Goal: Task Accomplishment & Management: Complete application form

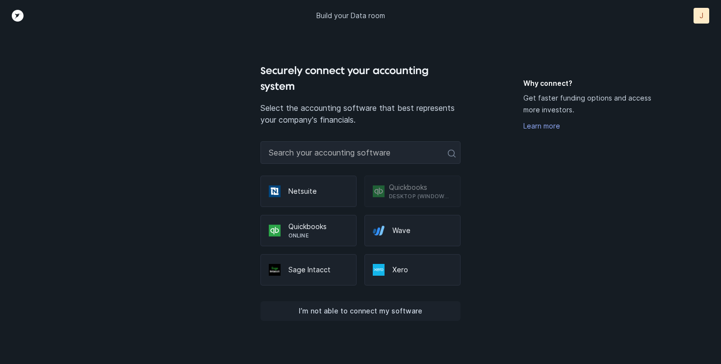
click at [366, 310] on p "I’m not able to connect my software" at bounding box center [361, 311] width 124 height 12
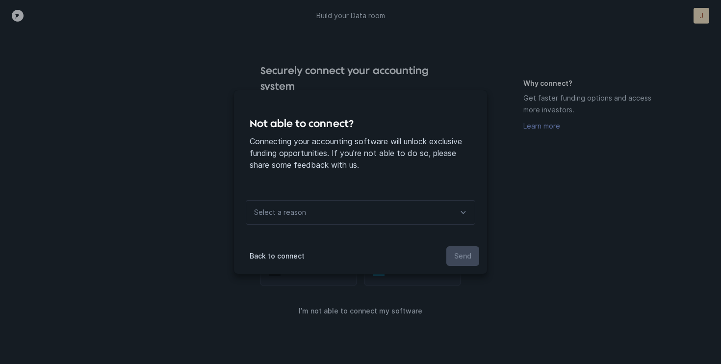
click at [462, 211] on icon at bounding box center [463, 212] width 12 height 12
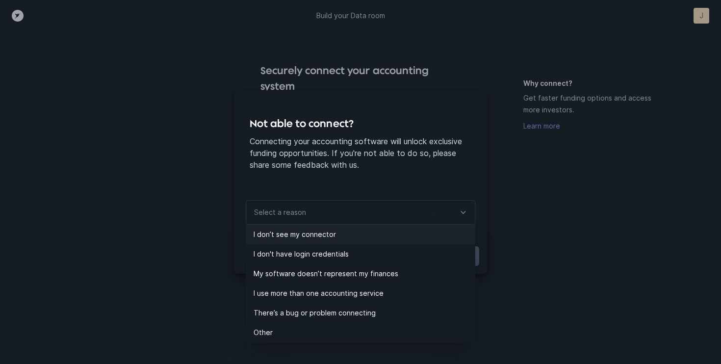
click at [368, 226] on li "I don’t see my connector" at bounding box center [361, 235] width 230 height 20
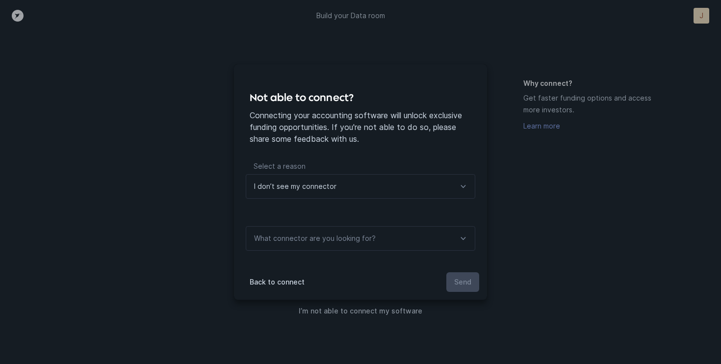
click at [464, 185] on icon at bounding box center [463, 186] width 12 height 12
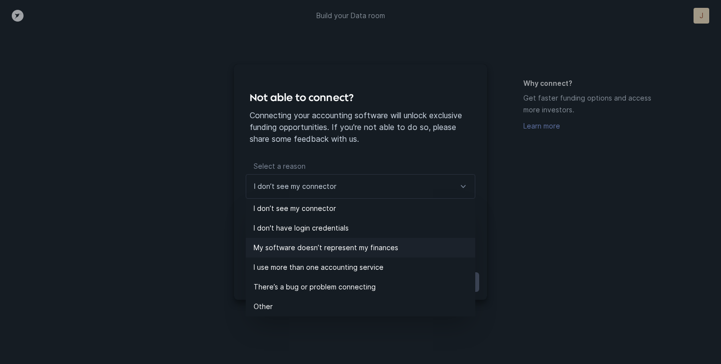
click at [391, 254] on li "My software doesn’t represent my finances" at bounding box center [361, 248] width 230 height 20
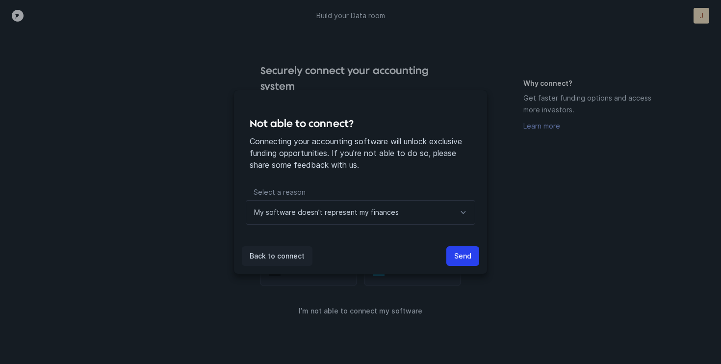
click at [306, 249] on button "Back to connect" at bounding box center [277, 256] width 71 height 20
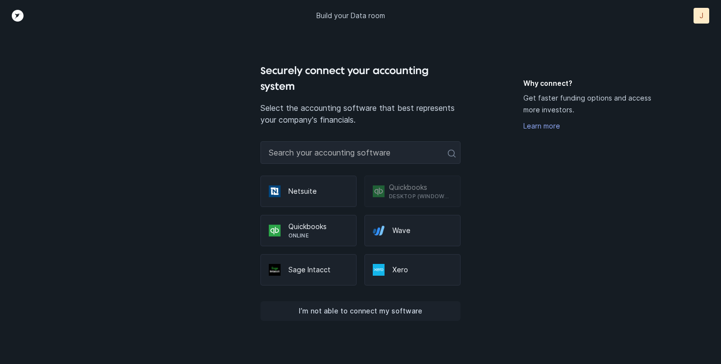
click at [353, 311] on p "I’m not able to connect my software" at bounding box center [361, 311] width 124 height 12
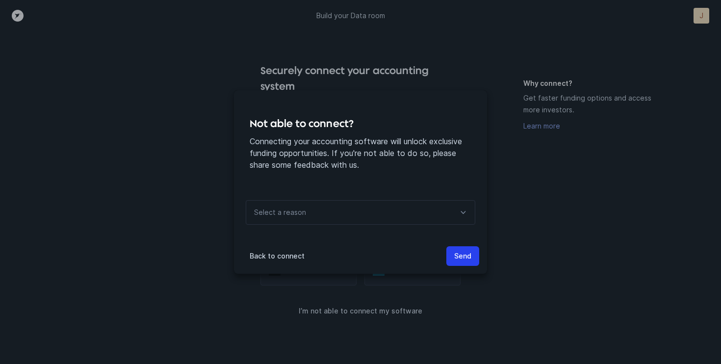
click at [463, 206] on icon at bounding box center [463, 212] width 12 height 12
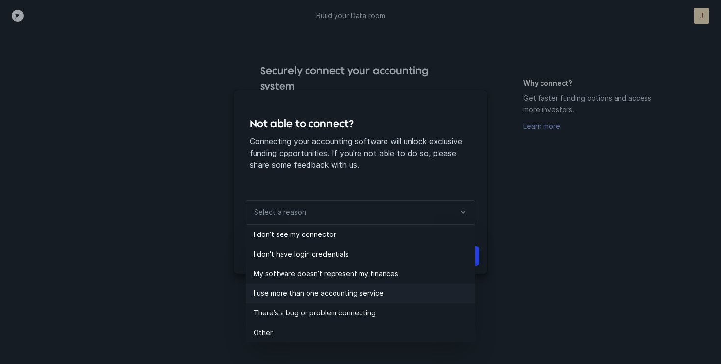
click at [379, 298] on p "I use more than one accounting service" at bounding box center [365, 293] width 222 height 12
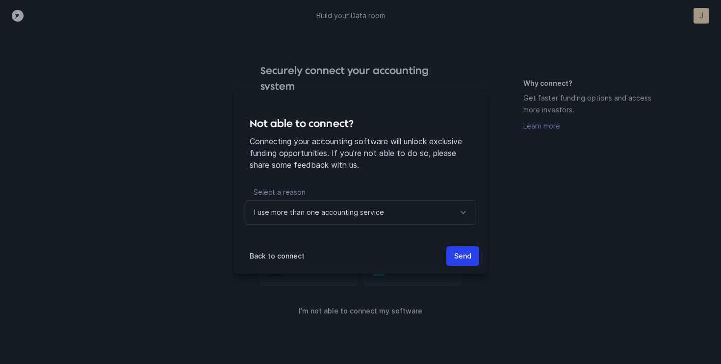
click at [469, 217] on div at bounding box center [463, 213] width 24 height 24
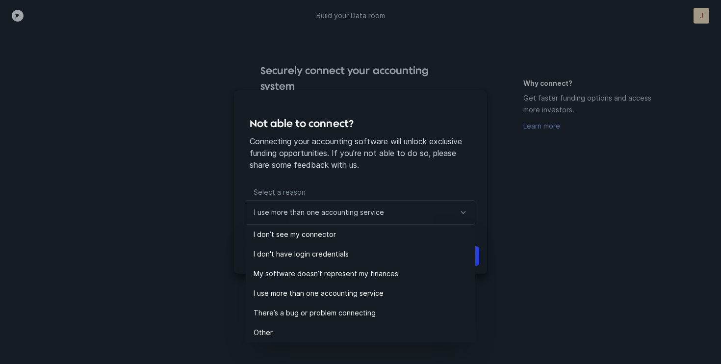
click at [509, 254] on div "Not able to connect? Connecting your accounting software will unlock exclusive …" at bounding box center [360, 182] width 721 height 364
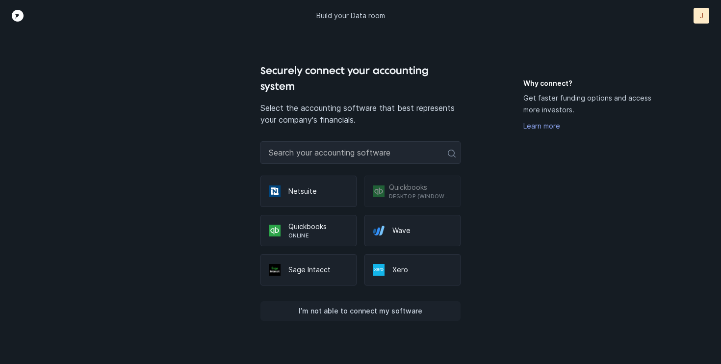
click at [360, 310] on p "I’m not able to connect my software" at bounding box center [361, 311] width 124 height 12
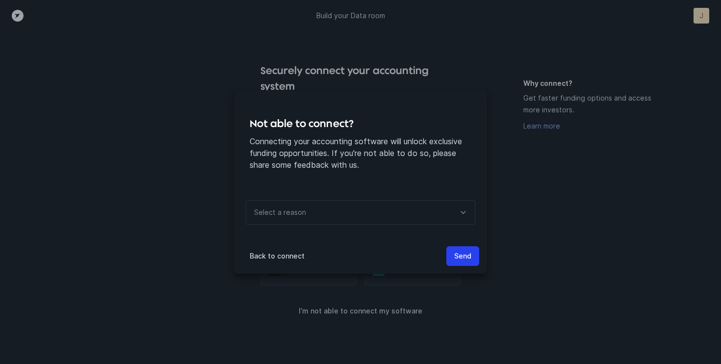
click at [467, 215] on icon at bounding box center [463, 212] width 12 height 12
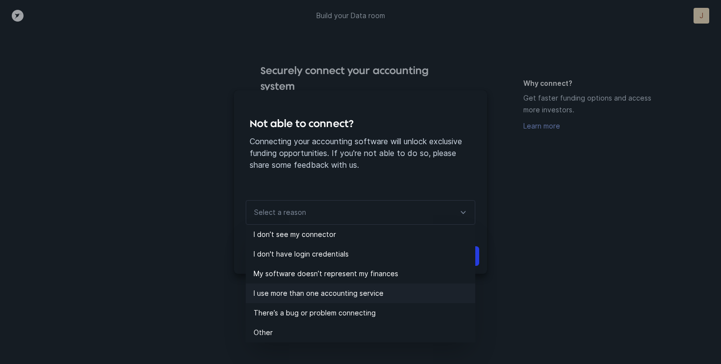
click at [392, 291] on p "I use more than one accounting service" at bounding box center [365, 293] width 222 height 12
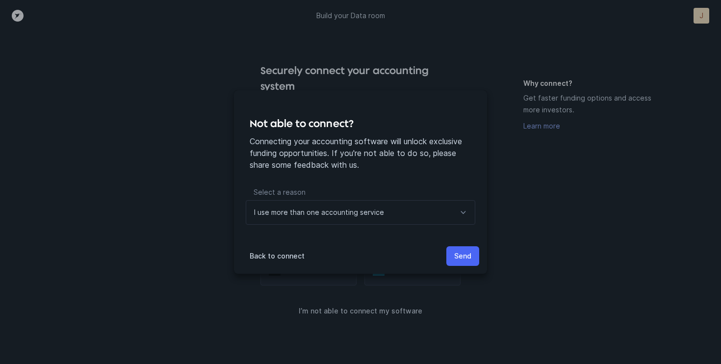
click at [461, 257] on p "Send" at bounding box center [462, 256] width 17 height 12
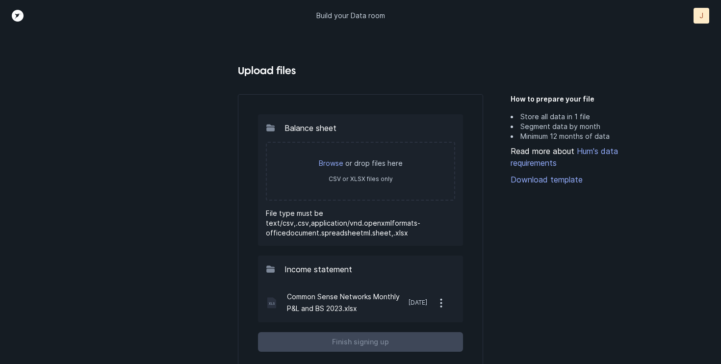
click at [342, 302] on p "Common Sense Networks Monthly P&L and BS 2023.xlsx" at bounding box center [348, 303] width 122 height 24
click at [441, 301] on icon "button" at bounding box center [441, 303] width 12 height 12
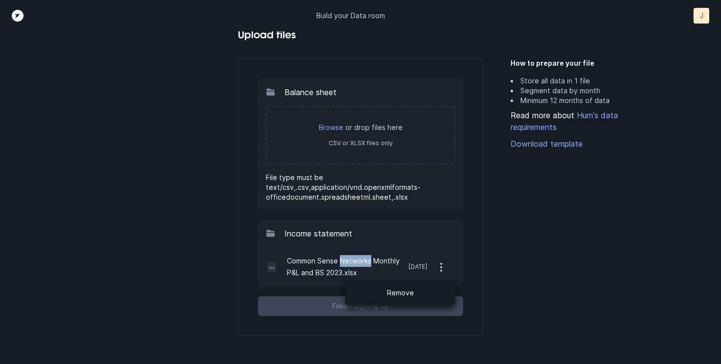
scroll to position [63, 0]
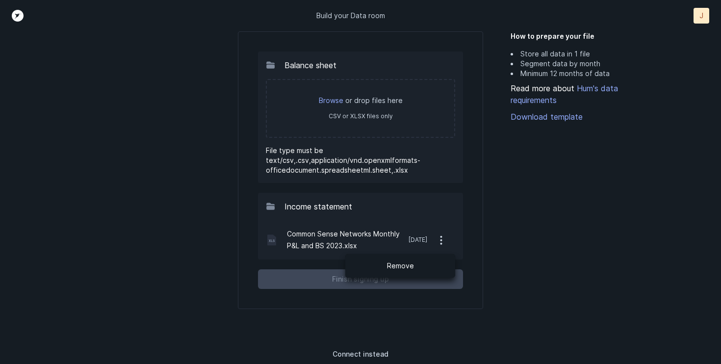
click at [478, 300] on div "Balance sheet Browse or drop files here CSV or XLSX files only File type must b…" at bounding box center [361, 170] width 246 height 278
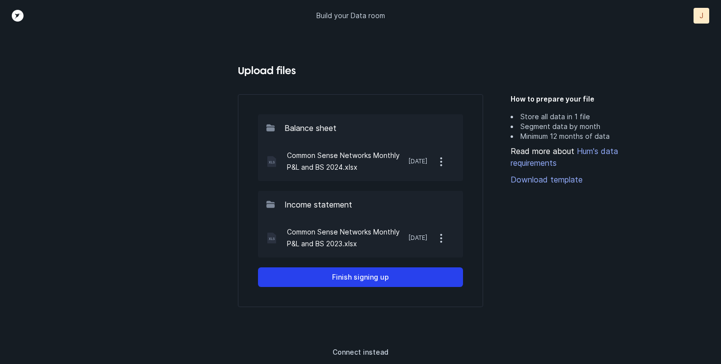
scroll to position [0, 0]
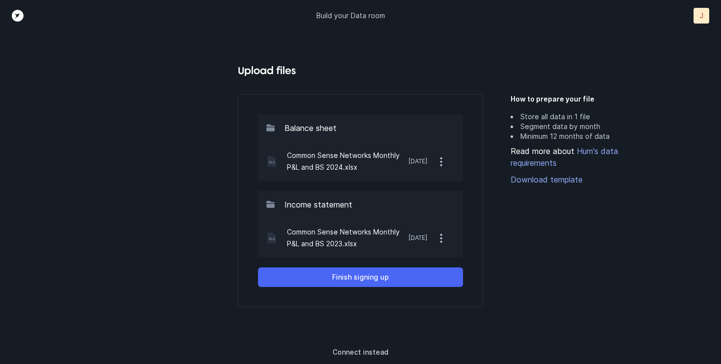
click at [359, 275] on p "Finish signing up" at bounding box center [360, 277] width 57 height 12
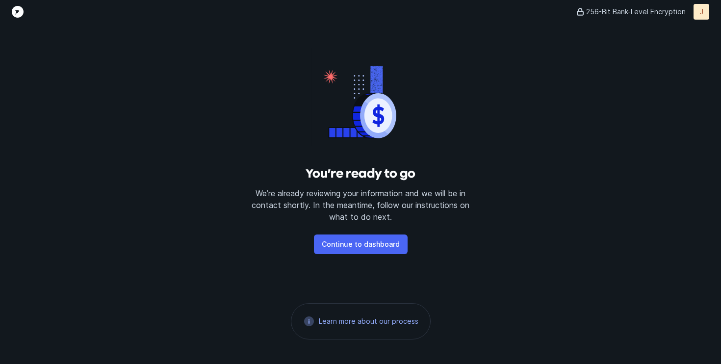
click at [373, 246] on p "Continue to dashboard" at bounding box center [361, 244] width 78 height 12
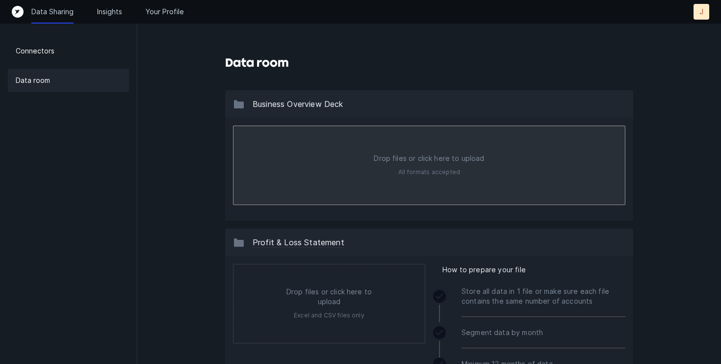
type input "C:\fakepath\Cricket Media-Pitch Deck.pdf"
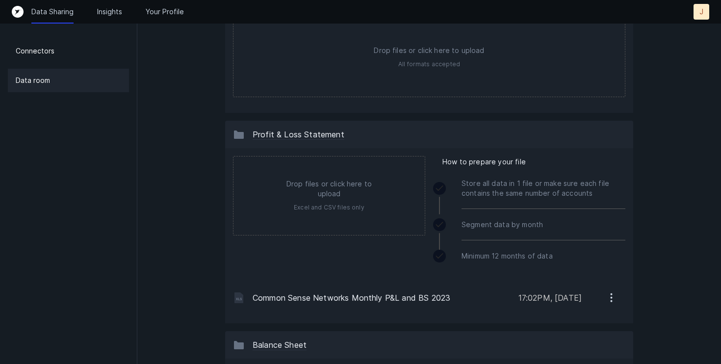
scroll to position [105, 0]
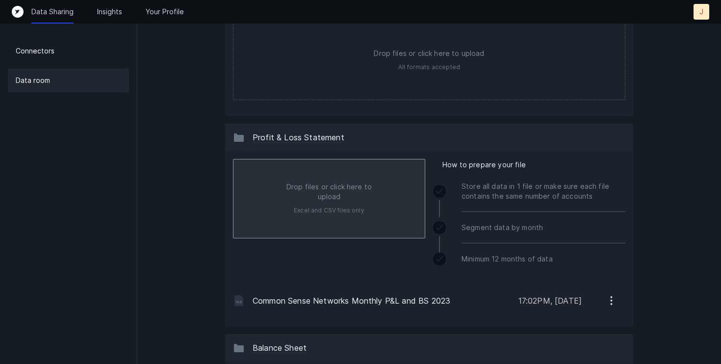
type input "C:\fakepath\Common Sense Networks Monthly P&L and BS 2024.xlsx"
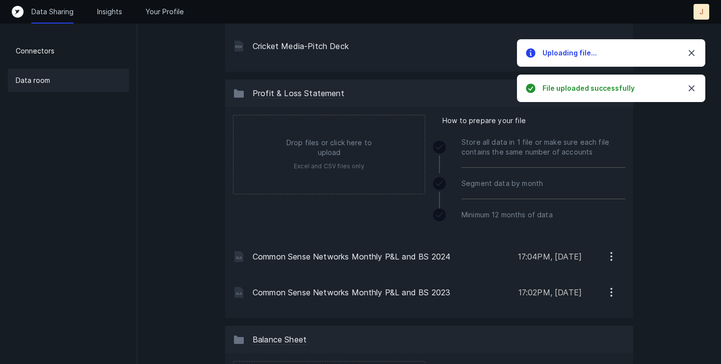
scroll to position [182, 0]
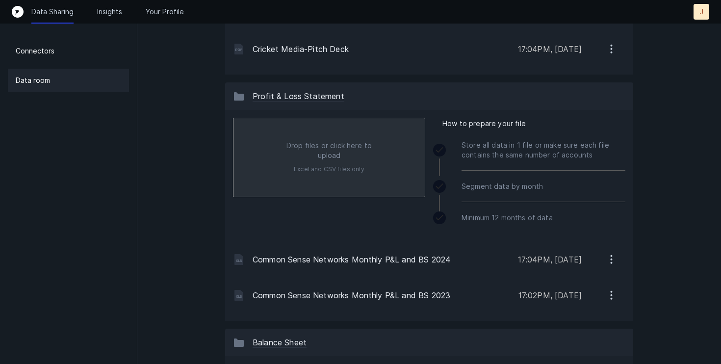
type input "C:\fakepath\Cricket Media 2023 Monthly P&L Summary and Detail.xlsx"
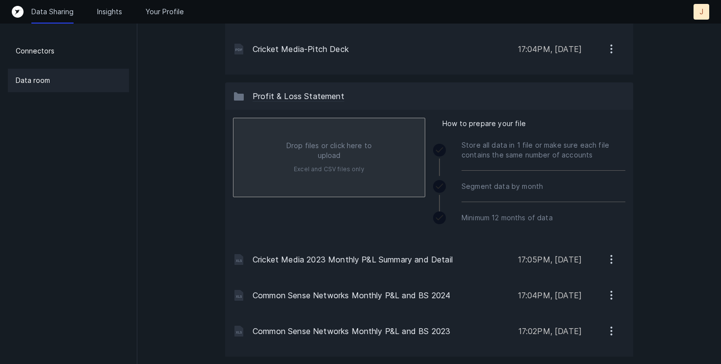
type input "C:\fakepath\Cricket Media Monthly P&L 2024.xlsx"
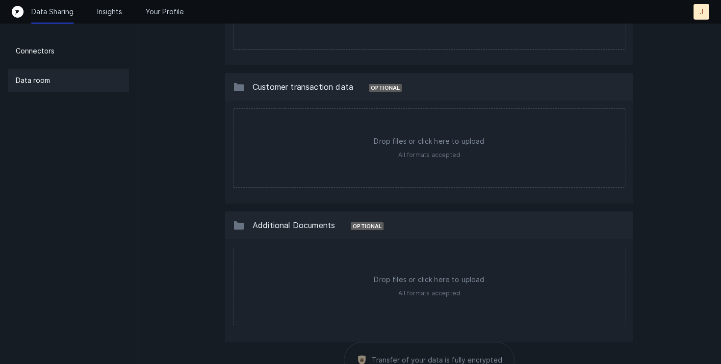
scroll to position [1066, 0]
